Goal: Answer question/provide support: Share knowledge or assist other users

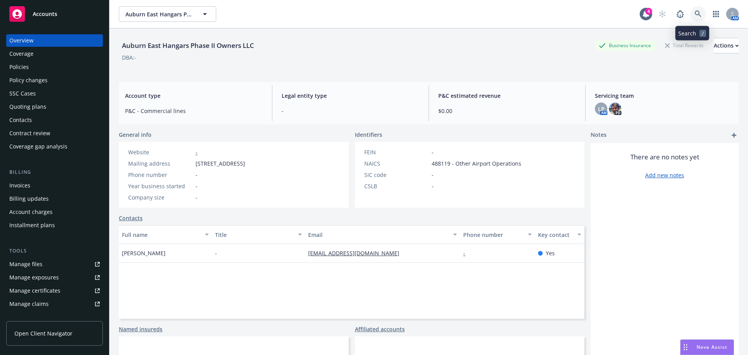
click at [694, 13] on icon at bounding box center [697, 14] width 7 height 7
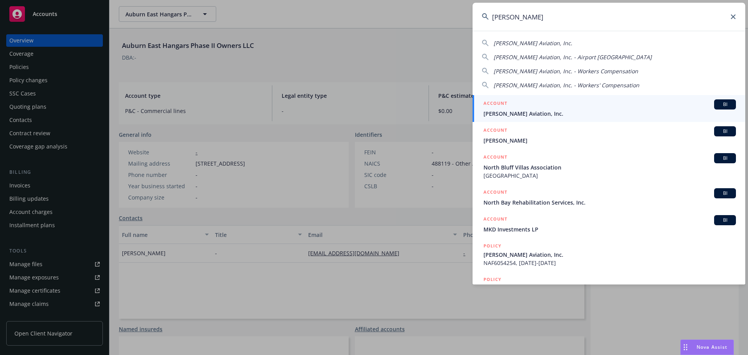
type input "[PERSON_NAME]"
click at [563, 105] on div "ACCOUNT BI" at bounding box center [609, 104] width 252 height 10
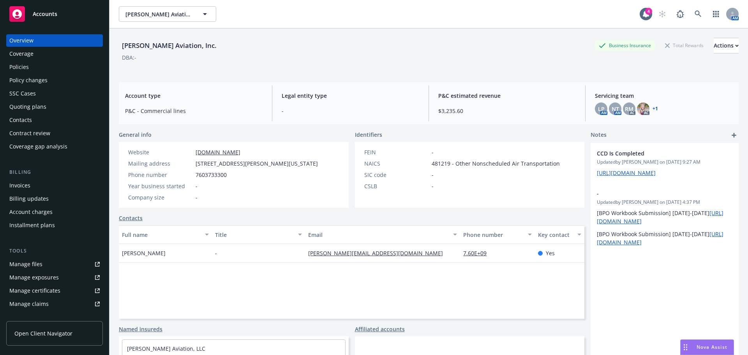
click at [27, 63] on div "Policies" at bounding box center [18, 67] width 19 height 12
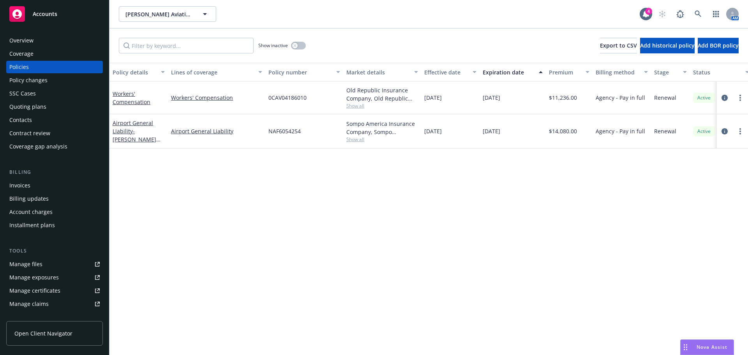
click at [41, 187] on div "Invoices" at bounding box center [54, 185] width 90 height 12
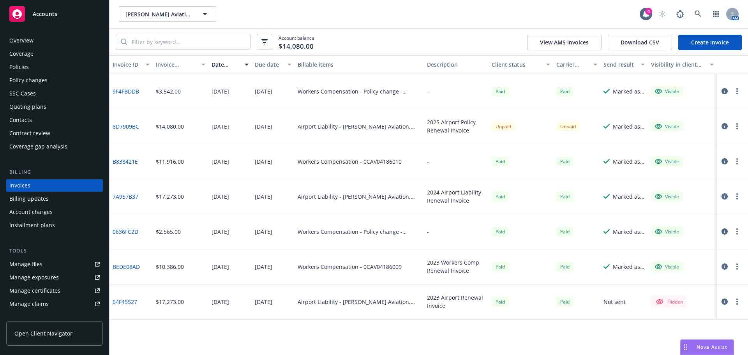
click at [21, 46] on div "Overview" at bounding box center [21, 40] width 24 height 12
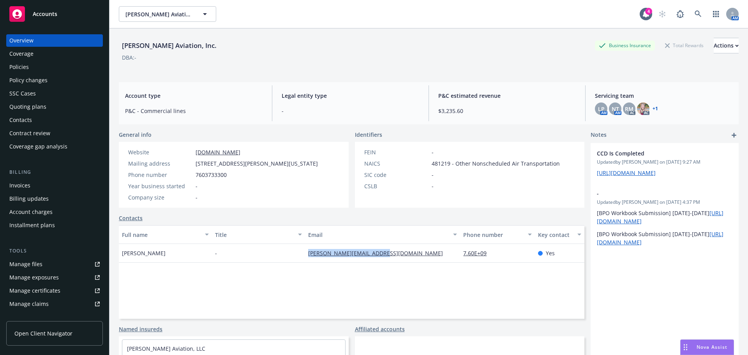
drag, startPoint x: 293, startPoint y: 251, endPoint x: 388, endPoint y: 256, distance: 95.2
click at [388, 256] on div "[PERSON_NAME] - [PERSON_NAME][EMAIL_ADDRESS][DOMAIN_NAME] 7.60E+09 Yes" at bounding box center [351, 253] width 465 height 19
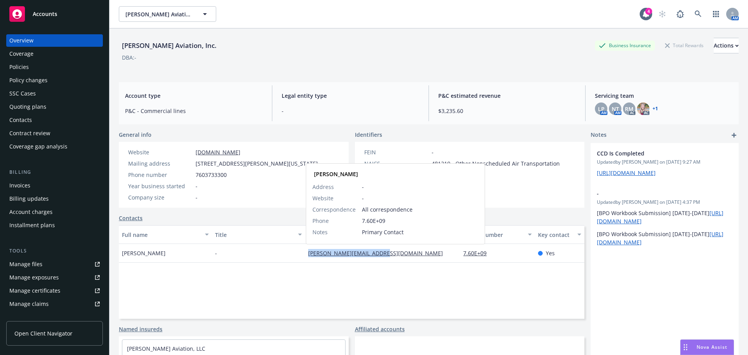
copy div "[PERSON_NAME][EMAIL_ADDRESS][DOMAIN_NAME]"
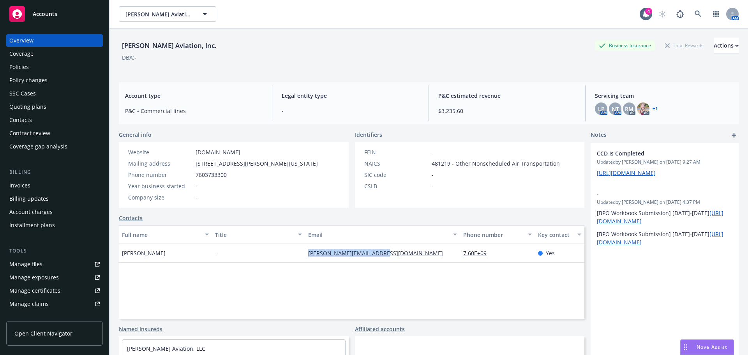
drag, startPoint x: 714, startPoint y: 348, endPoint x: 704, endPoint y: 347, distance: 10.5
click at [714, 348] on span "Nova Assist" at bounding box center [711, 346] width 31 height 7
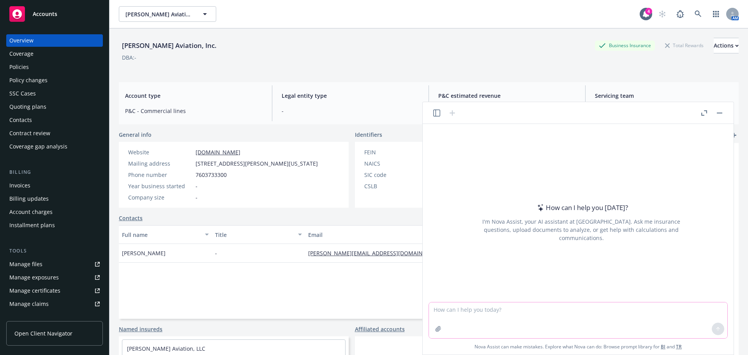
click at [579, 306] on textarea at bounding box center [578, 320] width 298 height 36
type textarea "create an urgent email to an insured using the information in the attached NOC"
click at [436, 329] on icon "button" at bounding box center [438, 329] width 6 height 6
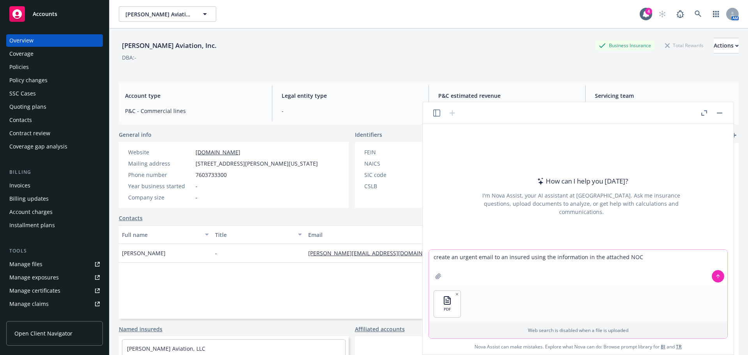
click at [719, 273] on button at bounding box center [718, 276] width 12 height 12
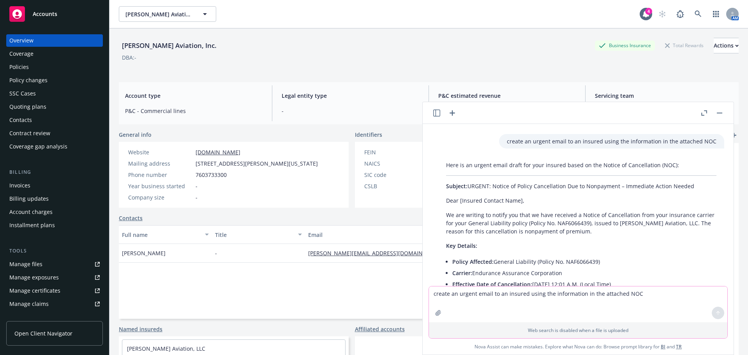
scroll to position [8, 0]
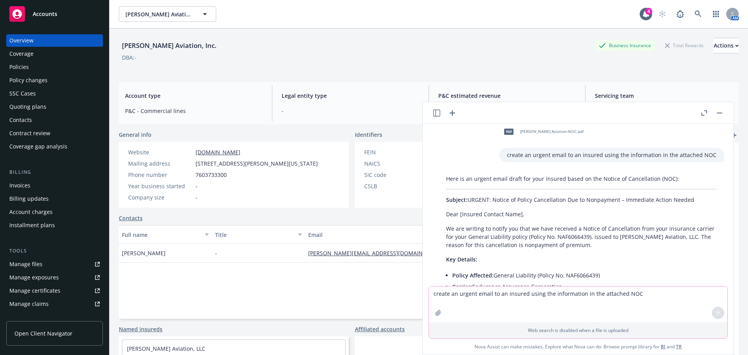
drag, startPoint x: 469, startPoint y: 201, endPoint x: 699, endPoint y: 199, distance: 229.8
click at [699, 199] on p "Subject: URGENT: Notice of Policy Cancellation Due to Nonpayment – Immediate Ac…" at bounding box center [581, 199] width 270 height 8
copy p "URGENT: Notice of Policy Cancellation Due to Nonpayment – Immediate Action Need…"
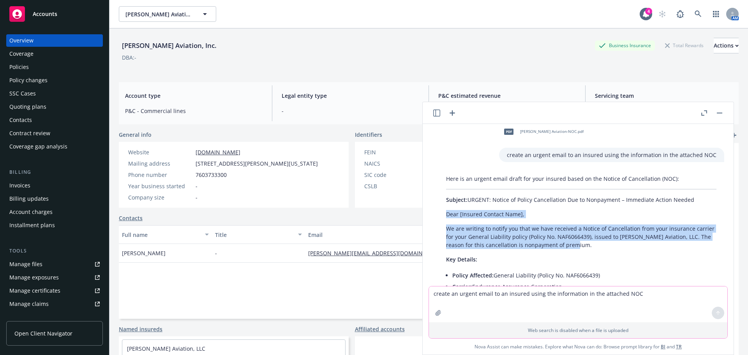
drag, startPoint x: 446, startPoint y: 214, endPoint x: 579, endPoint y: 245, distance: 137.1
click at [579, 245] on div "Here is an urgent email draft for your insured based on the Notice of Cancellat…" at bounding box center [581, 316] width 286 height 291
copy div "Dear [Insured Contact Name], We are writing to notify you that we have received…"
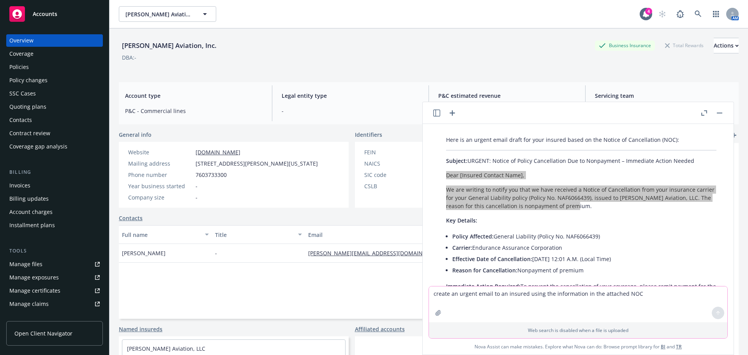
scroll to position [86, 0]
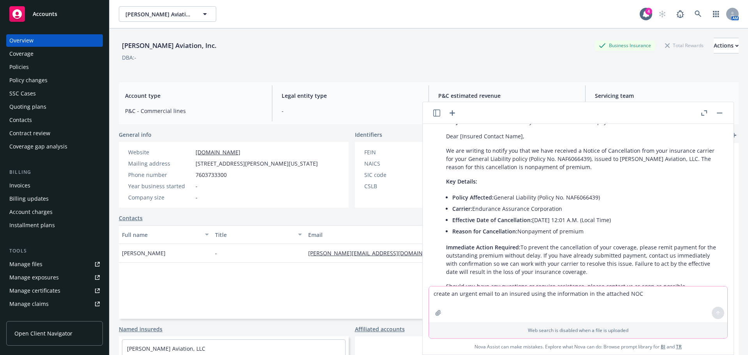
drag, startPoint x: 572, startPoint y: 226, endPoint x: 507, endPoint y: 218, distance: 65.1
click at [572, 226] on li "Reason for Cancellation: Nonpayment of premium" at bounding box center [584, 230] width 264 height 11
drag, startPoint x: 446, startPoint y: 181, endPoint x: 628, endPoint y: 238, distance: 190.1
click at [628, 238] on div "Here is an urgent email draft for your insured based on the Notice of Cancellat…" at bounding box center [581, 238] width 286 height 291
copy div "Key Details: Policy Affected: General Liability (Policy No. NAF6066439) Carrier…"
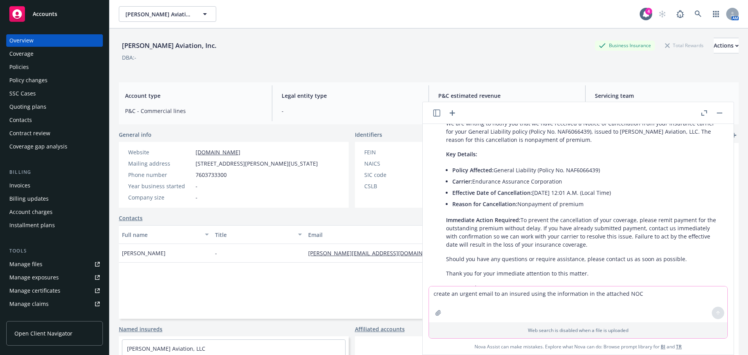
scroll to position [125, 0]
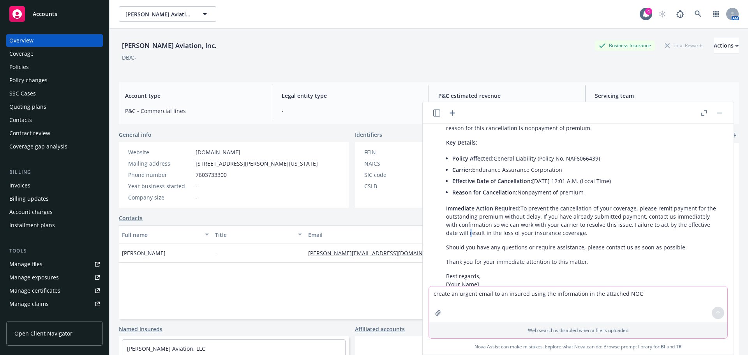
click at [500, 229] on p "Immediate Action Required: To prevent the cancellation of your coverage, please…" at bounding box center [581, 220] width 270 height 33
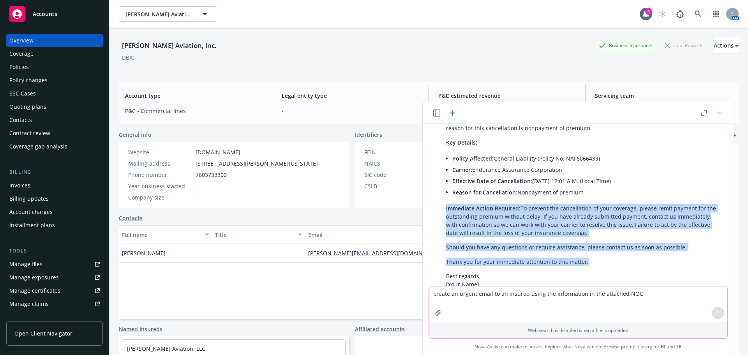
drag, startPoint x: 445, startPoint y: 210, endPoint x: 679, endPoint y: 256, distance: 238.6
click at [679, 256] on div "Here is an urgent email draft for your insured based on the Notice of Cancellat…" at bounding box center [581, 200] width 286 height 291
copy div "Immediate Action Required: To prevent the cancellation of your coverage, please…"
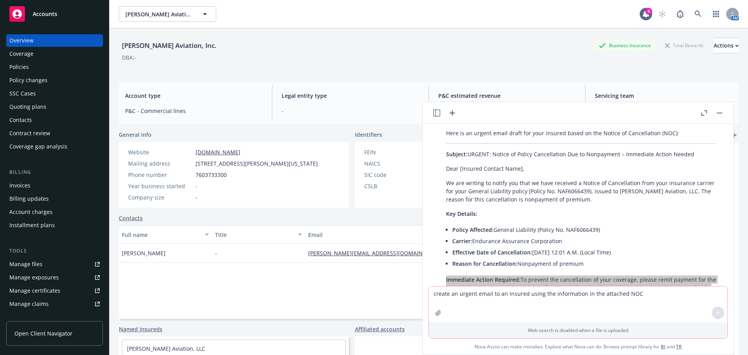
scroll to position [47, 0]
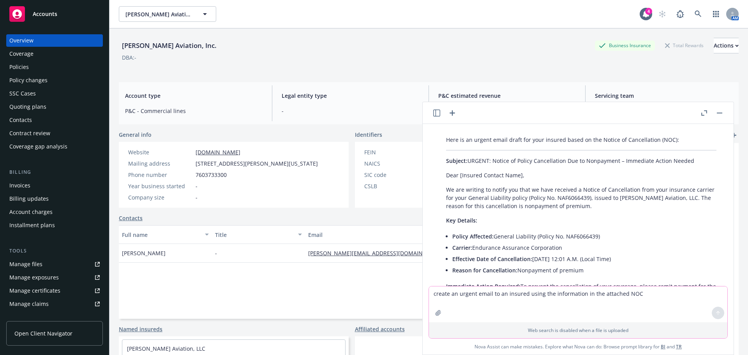
click at [19, 178] on div "Billing Invoices Billing updates Account charges Installment plans" at bounding box center [54, 199] width 97 height 63
click at [19, 182] on div "Invoices" at bounding box center [19, 185] width 21 height 12
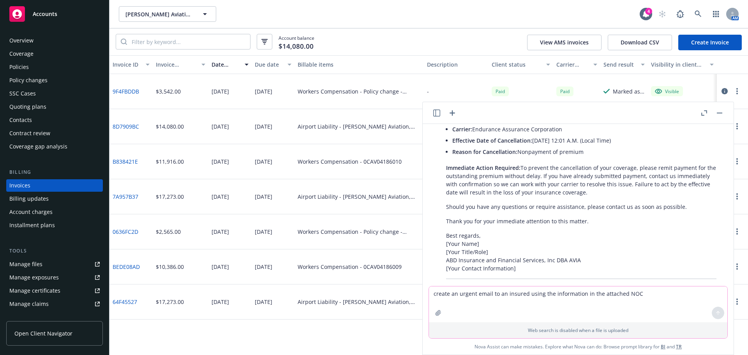
scroll to position [203, 0]
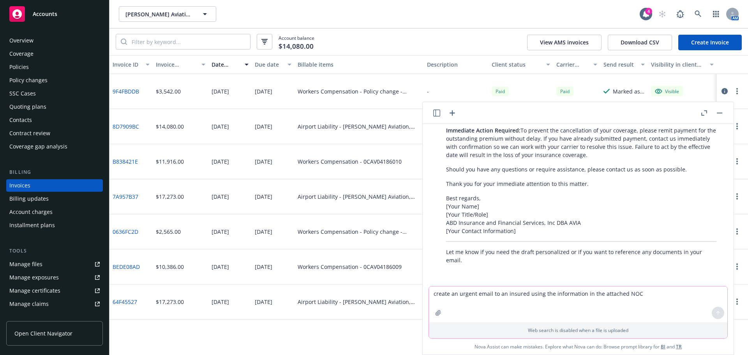
click at [717, 112] on button "button" at bounding box center [719, 112] width 9 height 9
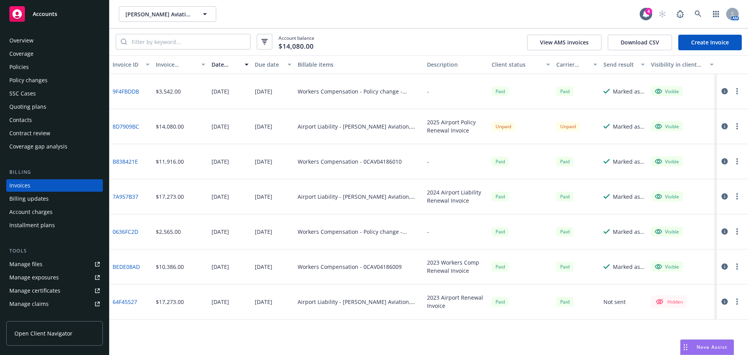
click at [125, 128] on link "8D7909BC" at bounding box center [126, 126] width 26 height 8
click at [23, 262] on div "Manage files" at bounding box center [25, 264] width 33 height 12
